Goal: Information Seeking & Learning: Learn about a topic

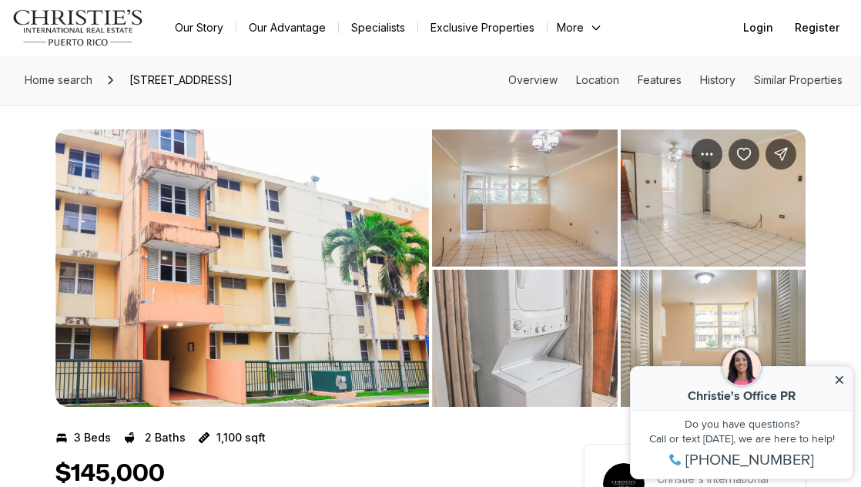
click at [283, 240] on img "View image gallery" at bounding box center [242, 267] width 374 height 277
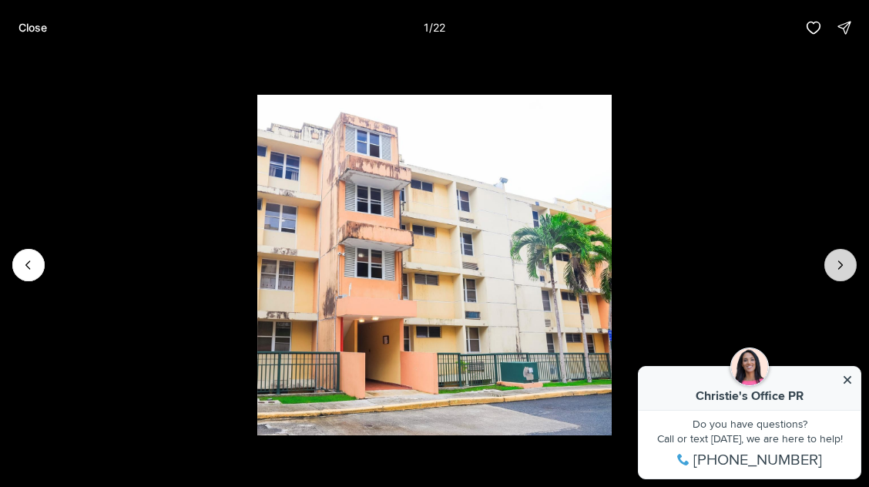
click at [843, 259] on icon "Next slide" at bounding box center [840, 264] width 15 height 15
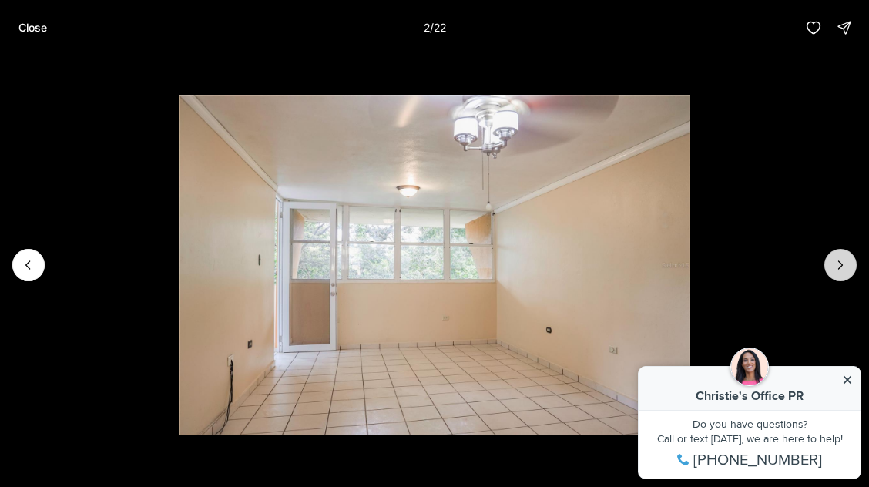
click at [842, 260] on icon "Next slide" at bounding box center [840, 264] width 15 height 15
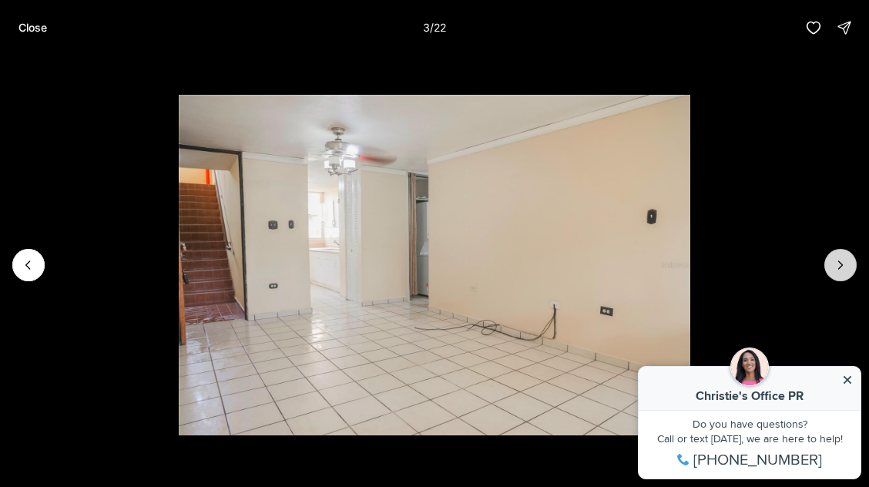
click at [842, 259] on icon "Next slide" at bounding box center [840, 264] width 15 height 15
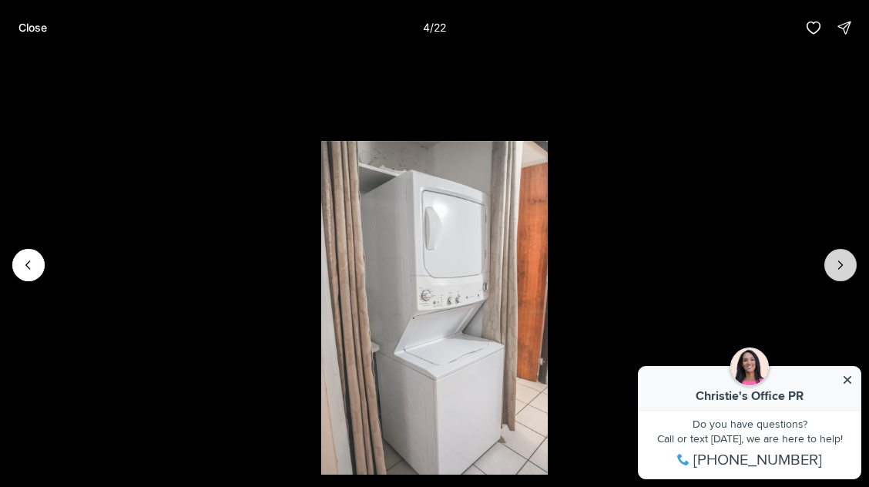
click at [842, 259] on icon "Next slide" at bounding box center [840, 264] width 15 height 15
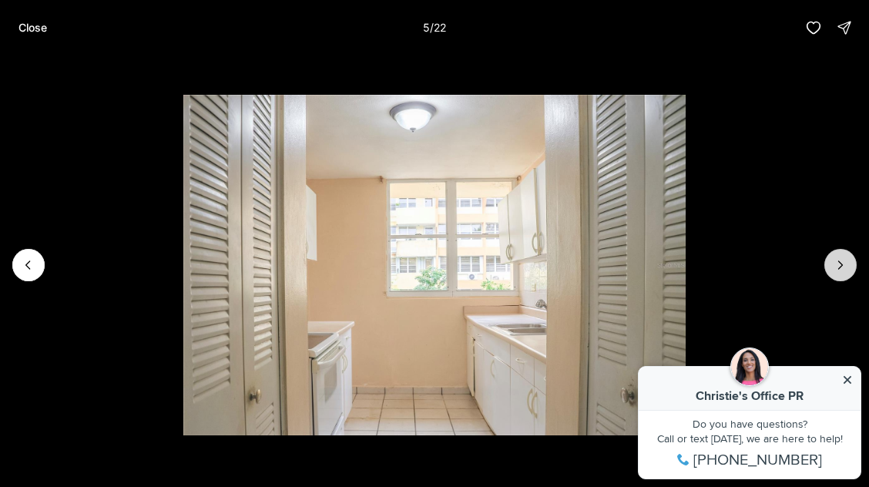
click at [842, 259] on icon "Next slide" at bounding box center [840, 264] width 15 height 15
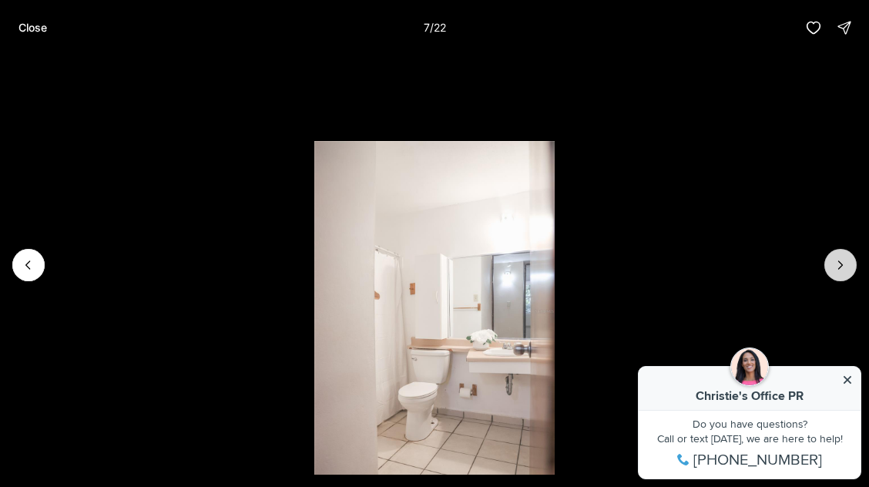
click at [842, 259] on icon "Next slide" at bounding box center [840, 264] width 15 height 15
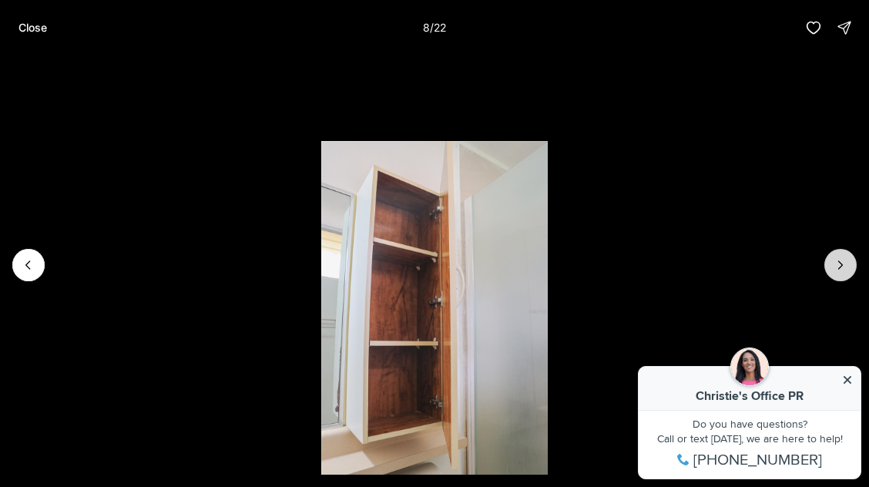
click at [842, 259] on icon "Next slide" at bounding box center [840, 264] width 15 height 15
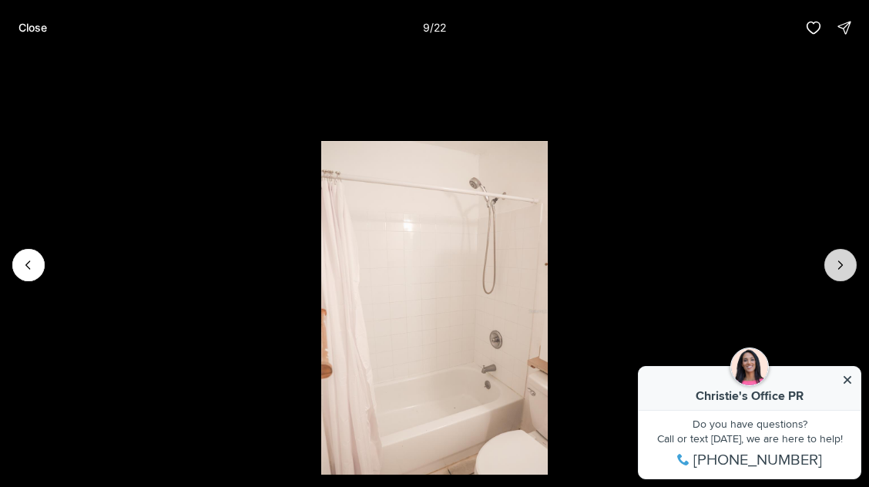
click at [842, 259] on icon "Next slide" at bounding box center [840, 264] width 15 height 15
